Goal: Use online tool/utility: Utilize a website feature to perform a specific function

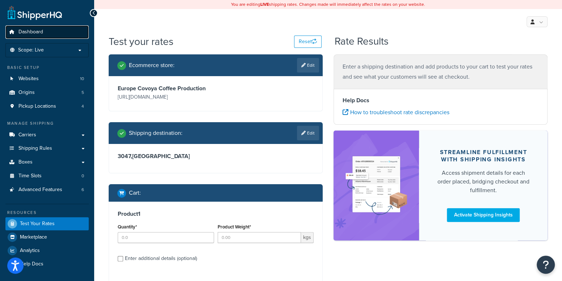
click at [30, 33] on span "Dashboard" at bounding box center [30, 32] width 25 height 6
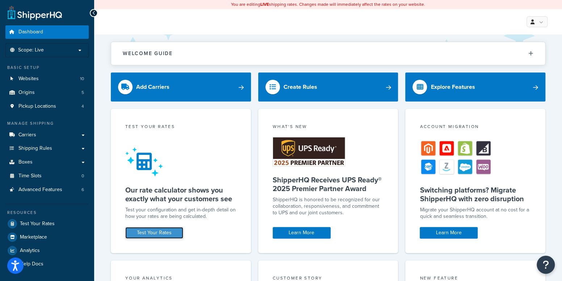
click at [176, 231] on link "Test Your Rates" at bounding box center [154, 233] width 58 height 12
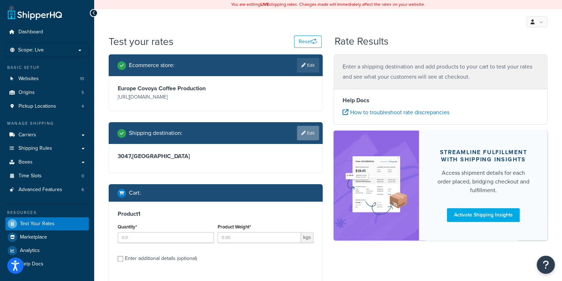
click at [308, 133] on link "Edit" at bounding box center [308, 133] width 22 height 14
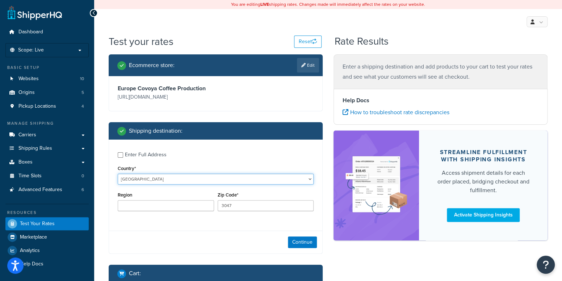
click at [158, 178] on select "United States United Kingdom Afghanistan Åland Islands Albania Algeria American…" at bounding box center [216, 178] width 196 height 11
select select "FR"
click at [118, 173] on select "United States United Kingdom Afghanistan Åland Islands Albania Algeria American…" at bounding box center [216, 178] width 196 height 11
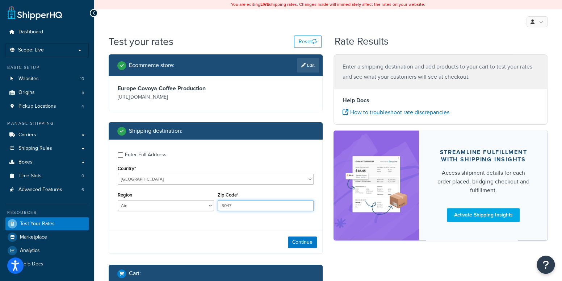
drag, startPoint x: 242, startPoint y: 205, endPoint x: 236, endPoint y: 204, distance: 5.5
click at [183, 202] on div "Region Ain Aisne Allier Alpes-de-Haute-Provence Alpes-Maritimes Ardèche Ardenne…" at bounding box center [216, 203] width 200 height 26
paste input "8100"
type input "38100"
click at [315, 240] on button "Continue" at bounding box center [302, 242] width 29 height 12
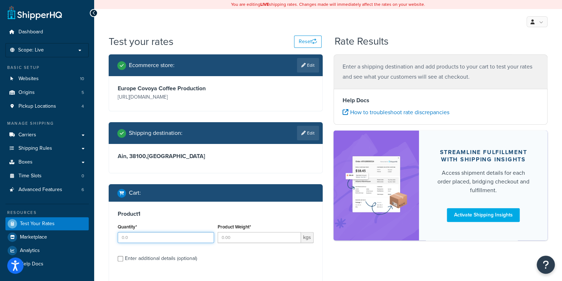
click at [186, 239] on input "Quantity*" at bounding box center [166, 237] width 96 height 11
type input "2"
click at [259, 240] on input "Product Weight*" at bounding box center [260, 237] width 84 height 11
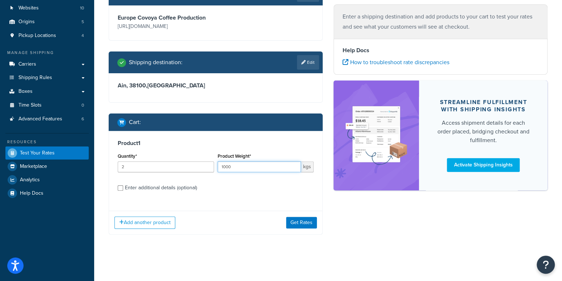
type input "1000"
click at [310, 255] on div "Test your rates Reset Rate Results Ecommerce store : Edit Europe Covoya Coffee …" at bounding box center [328, 113] width 468 height 299
click at [301, 223] on button "Get Rates" at bounding box center [301, 223] width 31 height 12
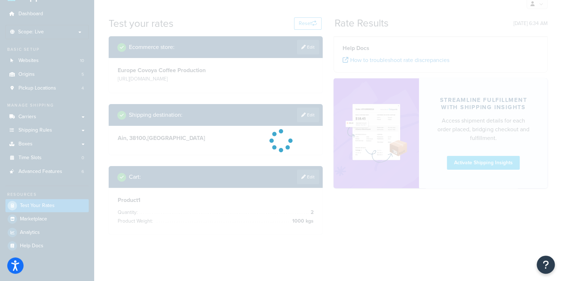
scroll to position [71, 0]
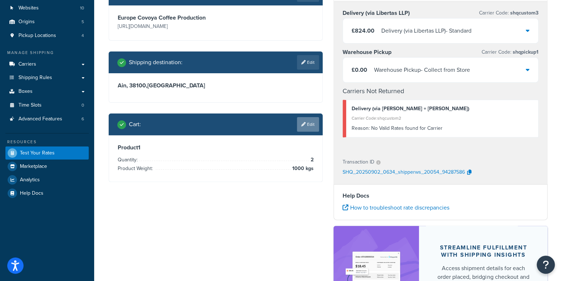
click at [303, 122] on icon at bounding box center [303, 124] width 4 height 4
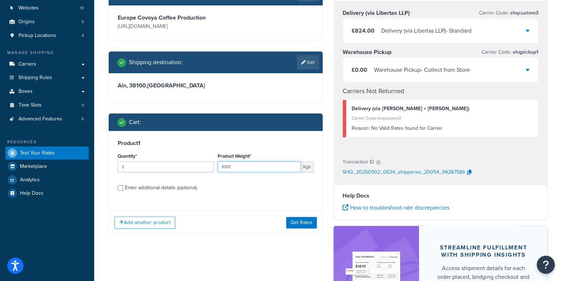
click at [239, 168] on input "1000" at bounding box center [260, 166] width 84 height 11
type input "1"
type input "800"
click at [295, 215] on div "Add another product Get Rates" at bounding box center [215, 222] width 213 height 24
click at [295, 222] on button "Get Rates" at bounding box center [301, 223] width 31 height 12
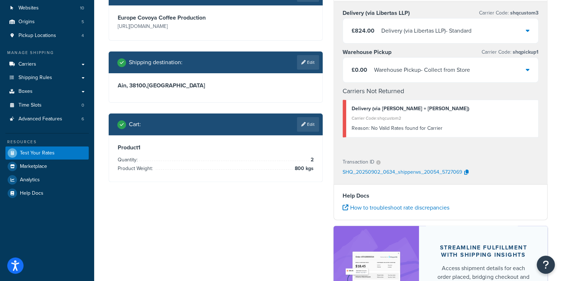
click at [285, 164] on li "Product Weight: 800 kgs" at bounding box center [216, 168] width 196 height 9
click at [297, 129] on link "Edit" at bounding box center [308, 124] width 22 height 14
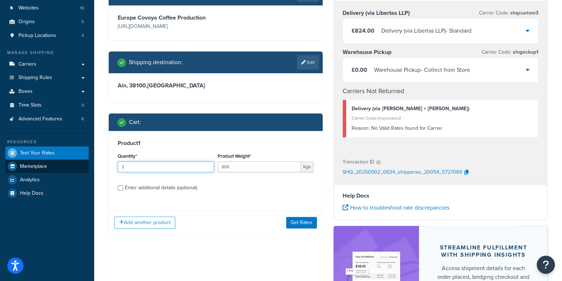
drag, startPoint x: 188, startPoint y: 169, endPoint x: 87, endPoint y: 169, distance: 100.3
click at [87, 169] on div "Dashboard Scope: Live Basic Setup Websites 10 Origins 5 Pickup Locations 4 Mana…" at bounding box center [281, 153] width 562 height 449
type input "1"
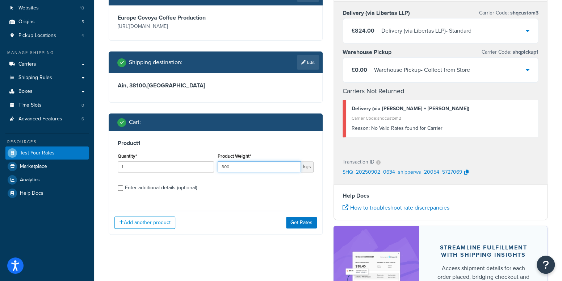
drag, startPoint x: 271, startPoint y: 165, endPoint x: 197, endPoint y: 168, distance: 73.5
click at [198, 168] on div "Quantity* 1 Product Weight* 800 kgs" at bounding box center [216, 164] width 200 height 26
type input "750"
click at [301, 222] on button "Get Rates" at bounding box center [301, 223] width 31 height 12
